Goal: Find specific page/section: Find specific page/section

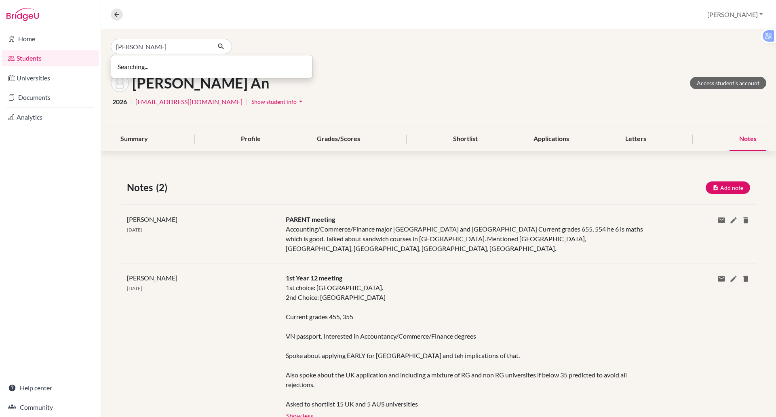
click at [152, 48] on input "[PERSON_NAME]" at bounding box center [161, 46] width 100 height 15
type input "sy an"
click at [222, 46] on icon "button" at bounding box center [221, 46] width 8 height 8
click at [165, 67] on p "Sy An h Lu 2026" at bounding box center [212, 64] width 182 height 10
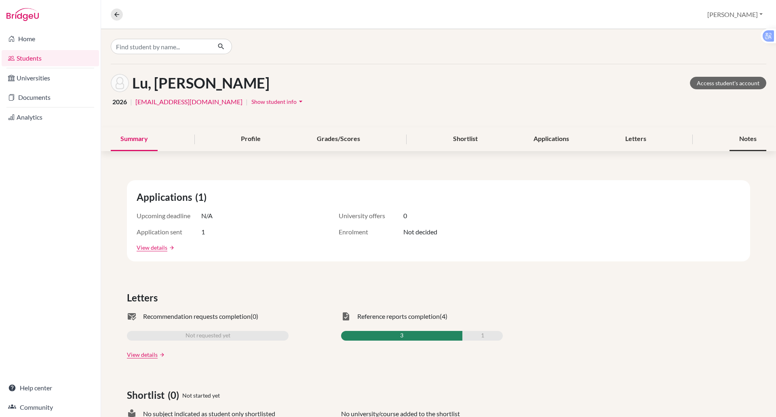
click at [730, 138] on div "Notes" at bounding box center [748, 139] width 37 height 24
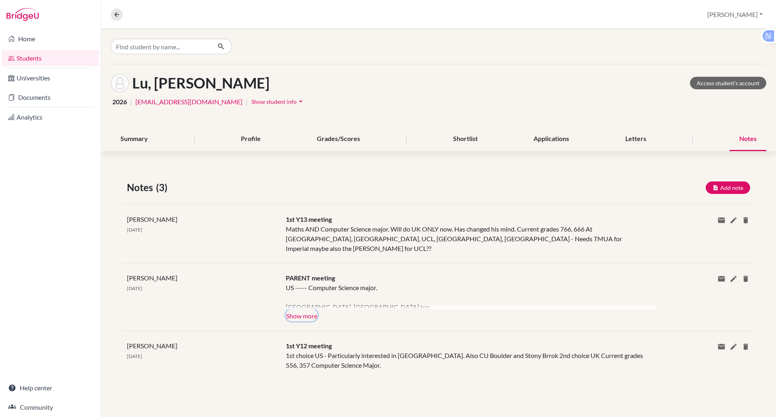
click at [302, 309] on button "Show more" at bounding box center [302, 315] width 32 height 12
